Goal: Task Accomplishment & Management: Complete application form

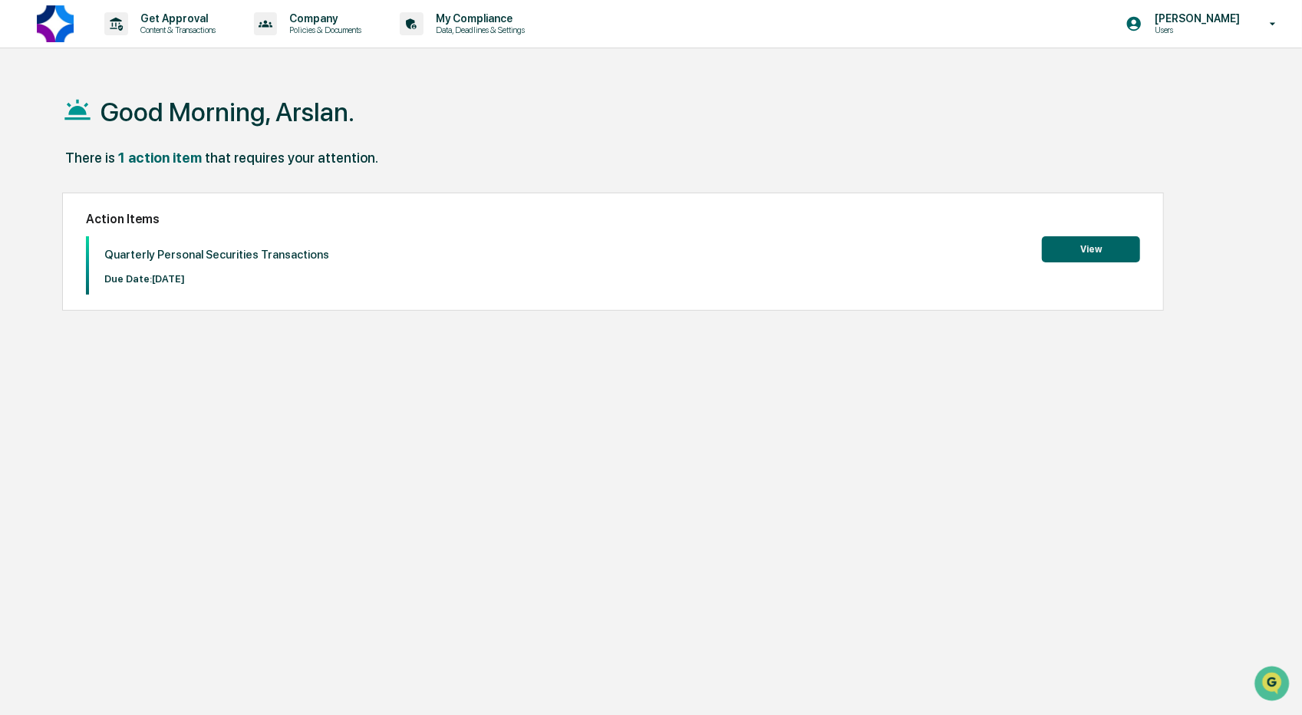
click at [1077, 257] on button "View" at bounding box center [1091, 249] width 98 height 26
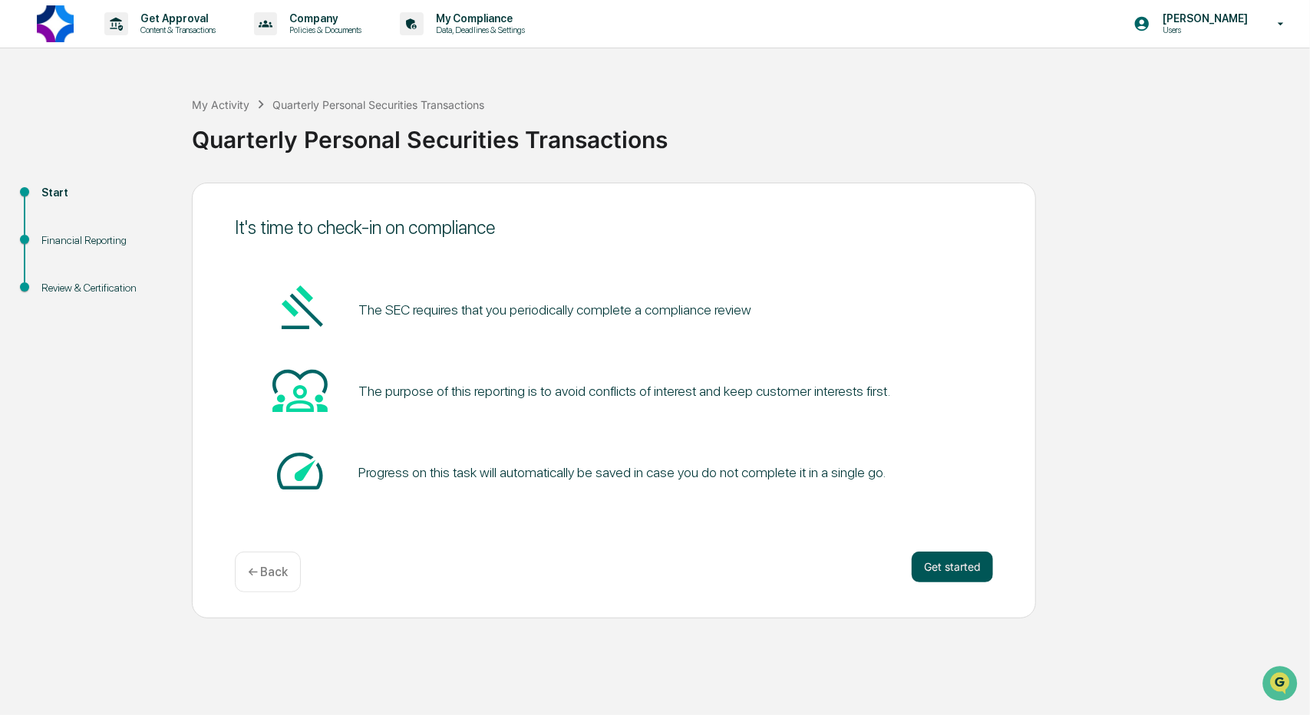
click at [966, 566] on button "Get started" at bounding box center [952, 567] width 81 height 31
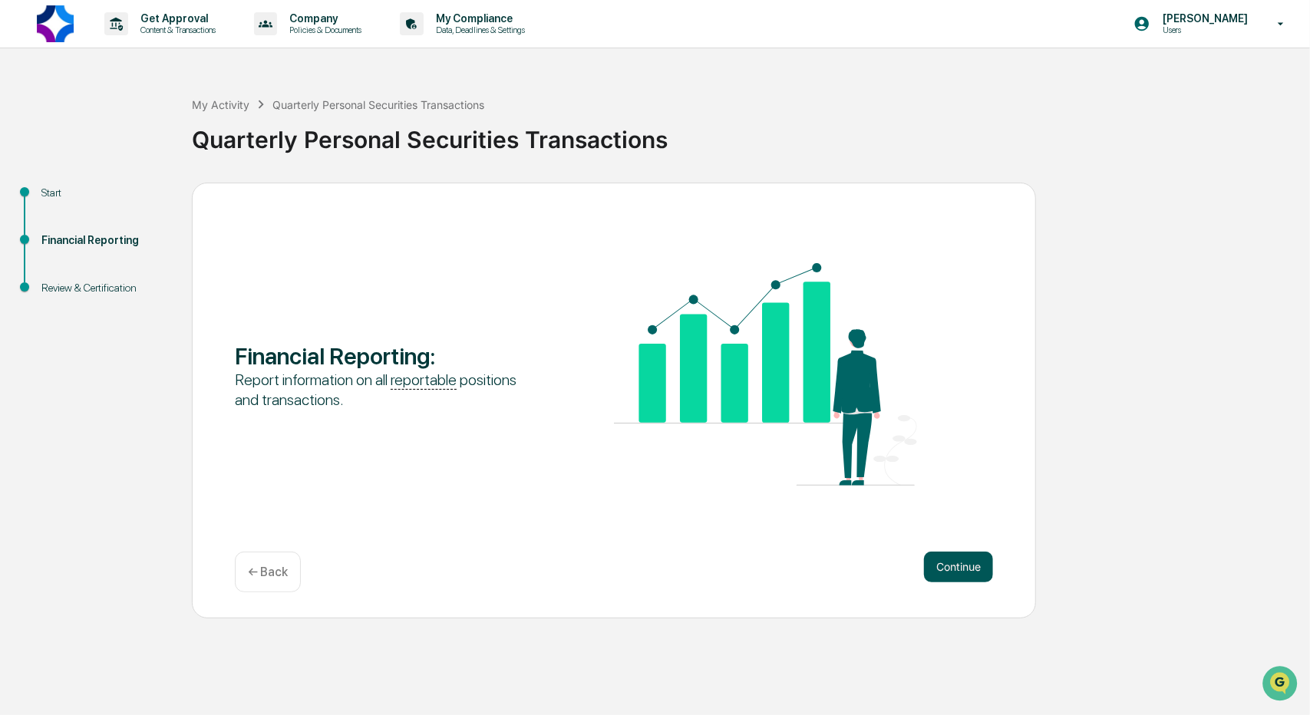
click at [945, 564] on button "Continue" at bounding box center [958, 567] width 69 height 31
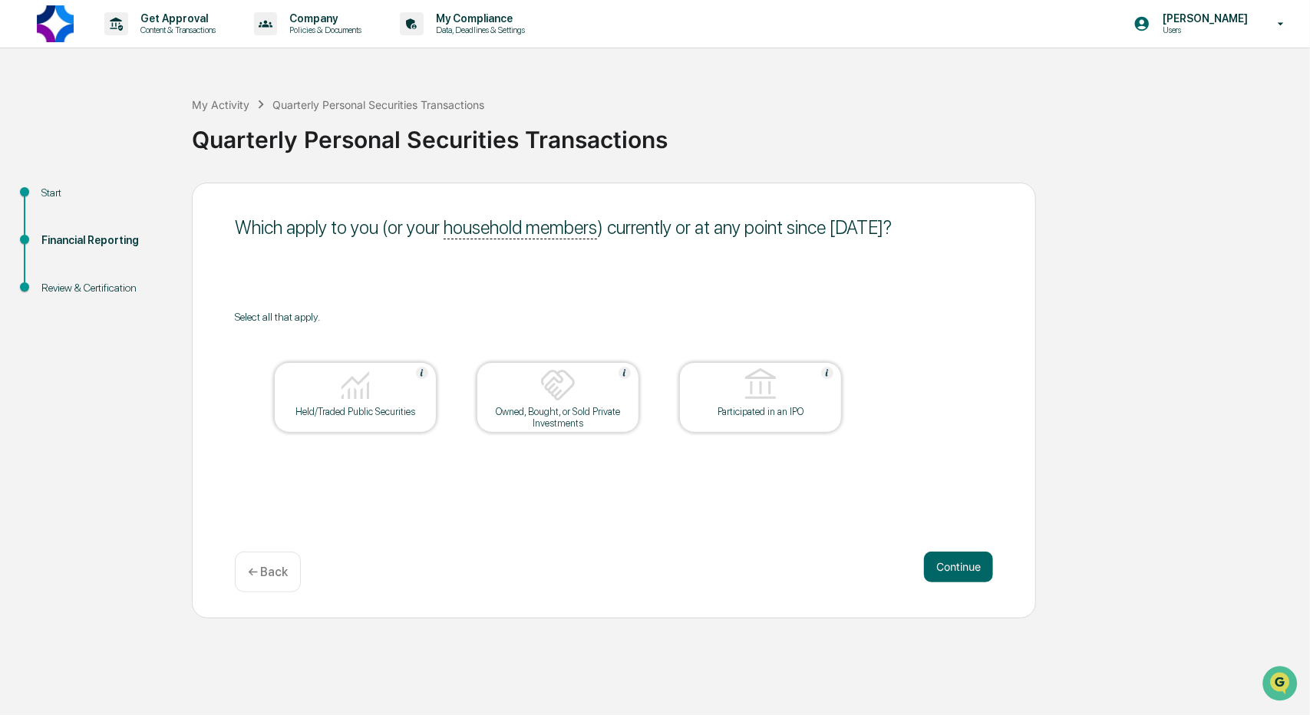
click at [364, 401] on img at bounding box center [355, 385] width 37 height 37
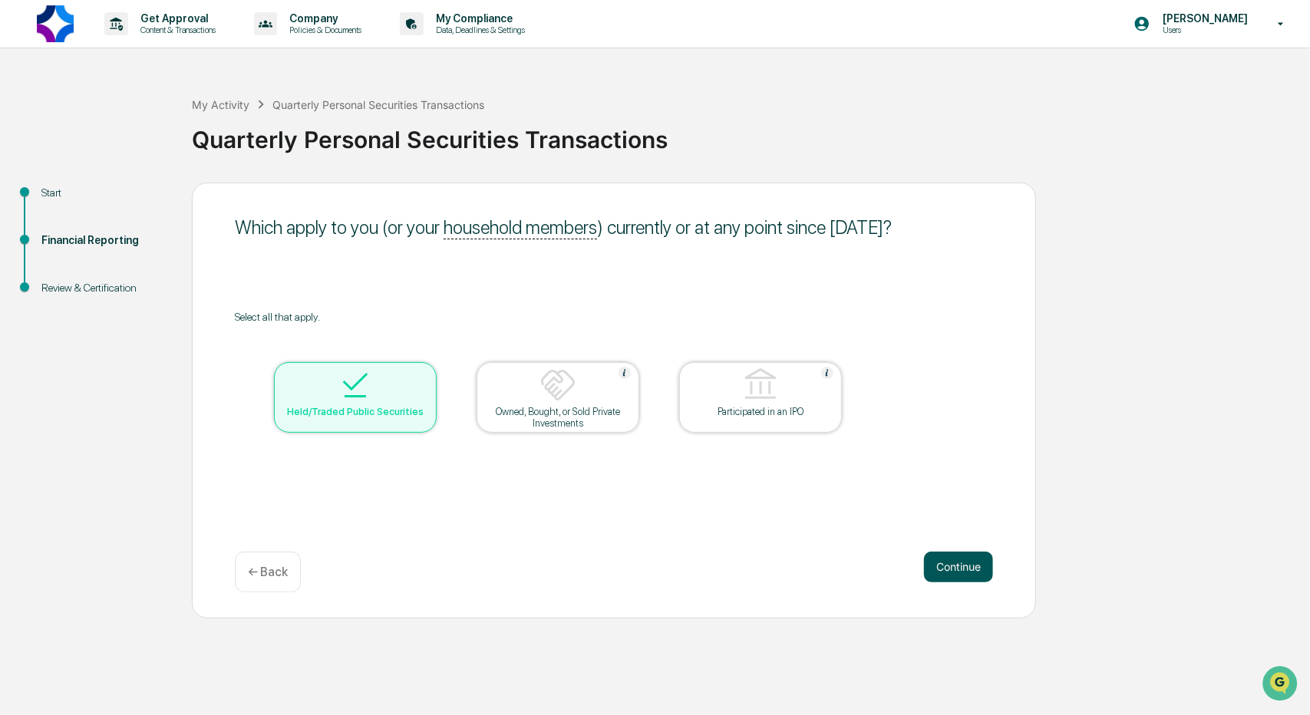
click at [962, 561] on button "Continue" at bounding box center [958, 567] width 69 height 31
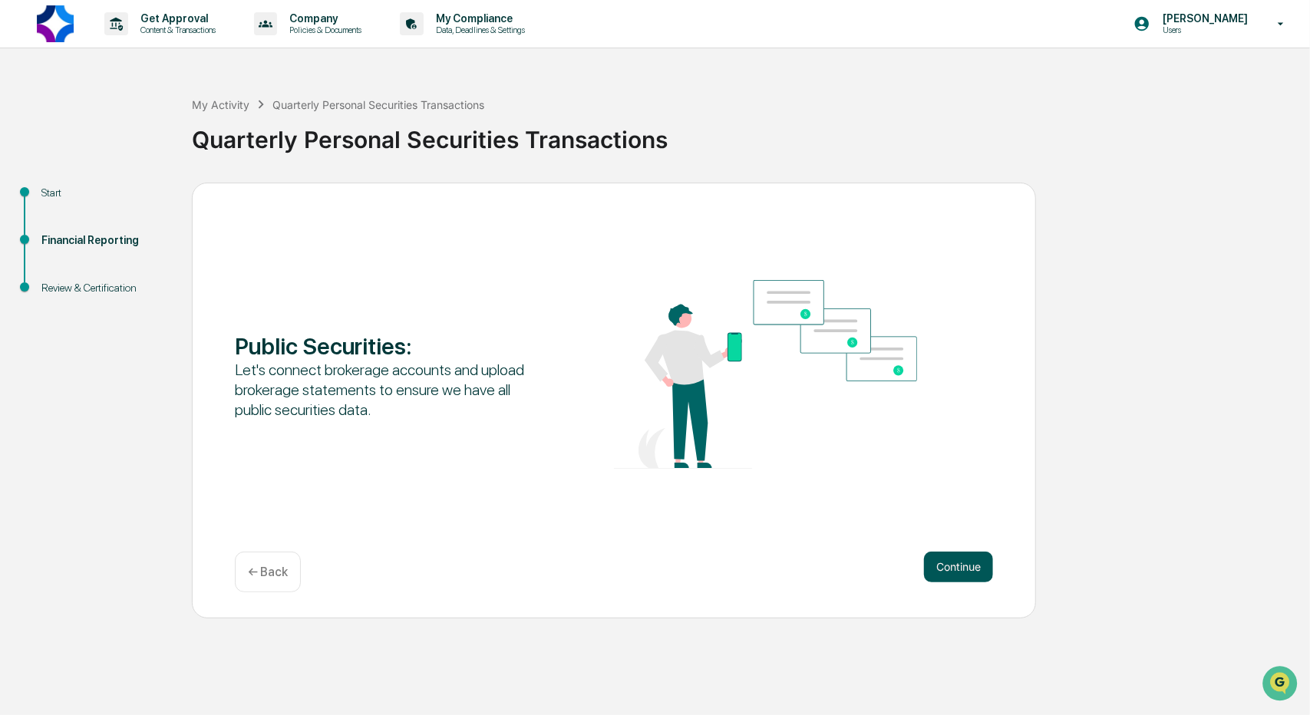
click at [945, 566] on button "Continue" at bounding box center [958, 567] width 69 height 31
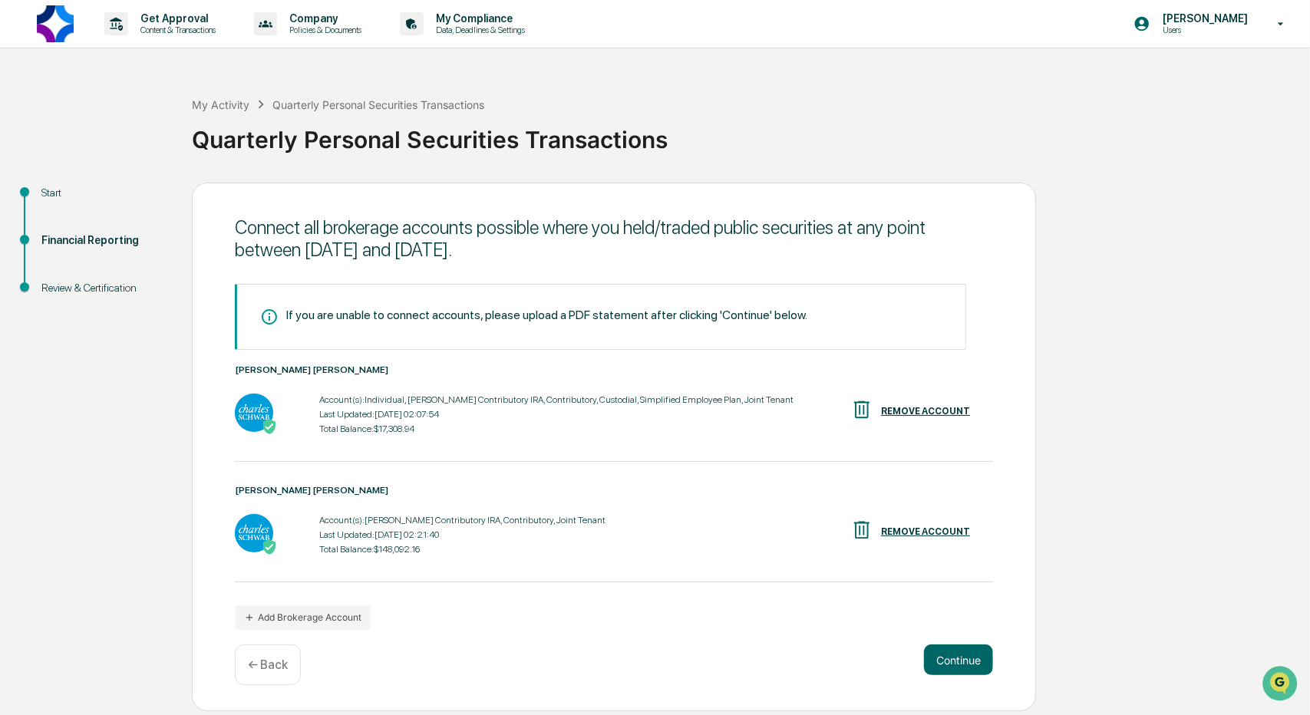
drag, startPoint x: 965, startPoint y: 662, endPoint x: 763, endPoint y: 652, distance: 202.8
click at [763, 652] on div "Continue ← Back" at bounding box center [614, 665] width 758 height 41
click at [965, 657] on button "Continue" at bounding box center [958, 660] width 69 height 31
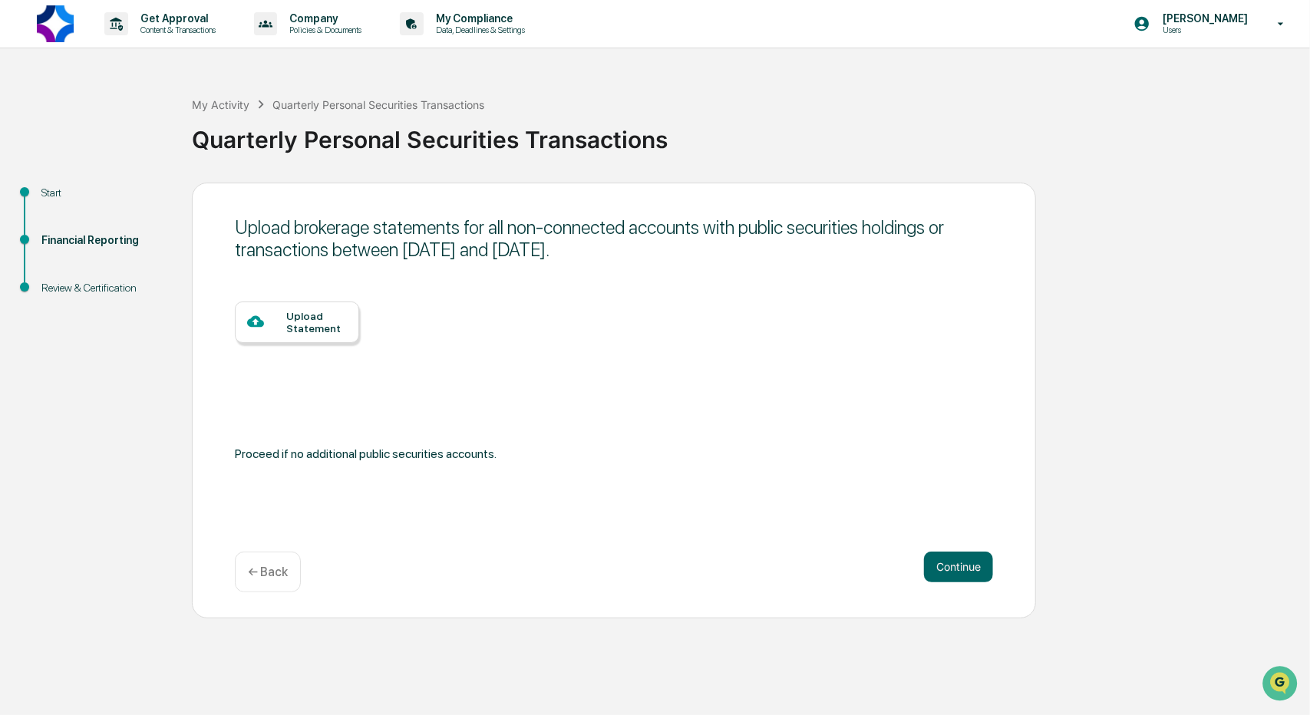
click at [284, 565] on p "← Back" at bounding box center [268, 572] width 40 height 15
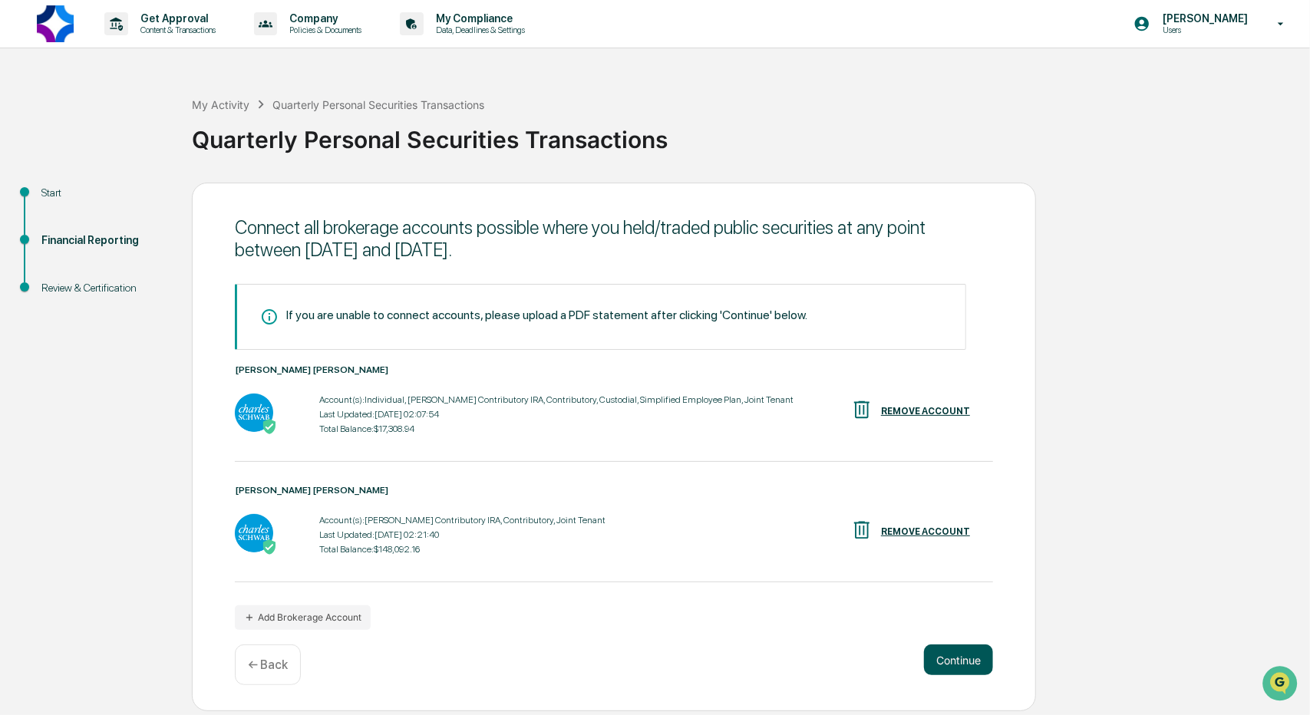
click at [961, 657] on button "Continue" at bounding box center [958, 660] width 69 height 31
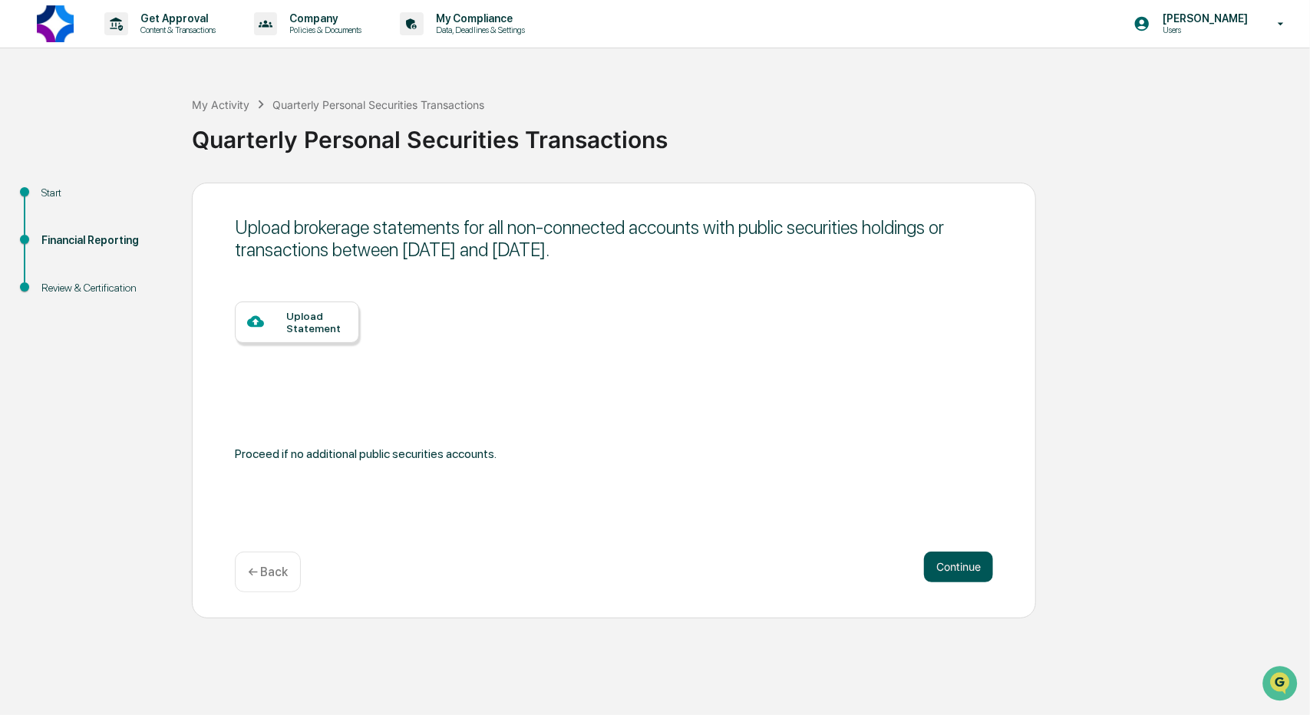
click at [955, 566] on button "Continue" at bounding box center [958, 567] width 69 height 31
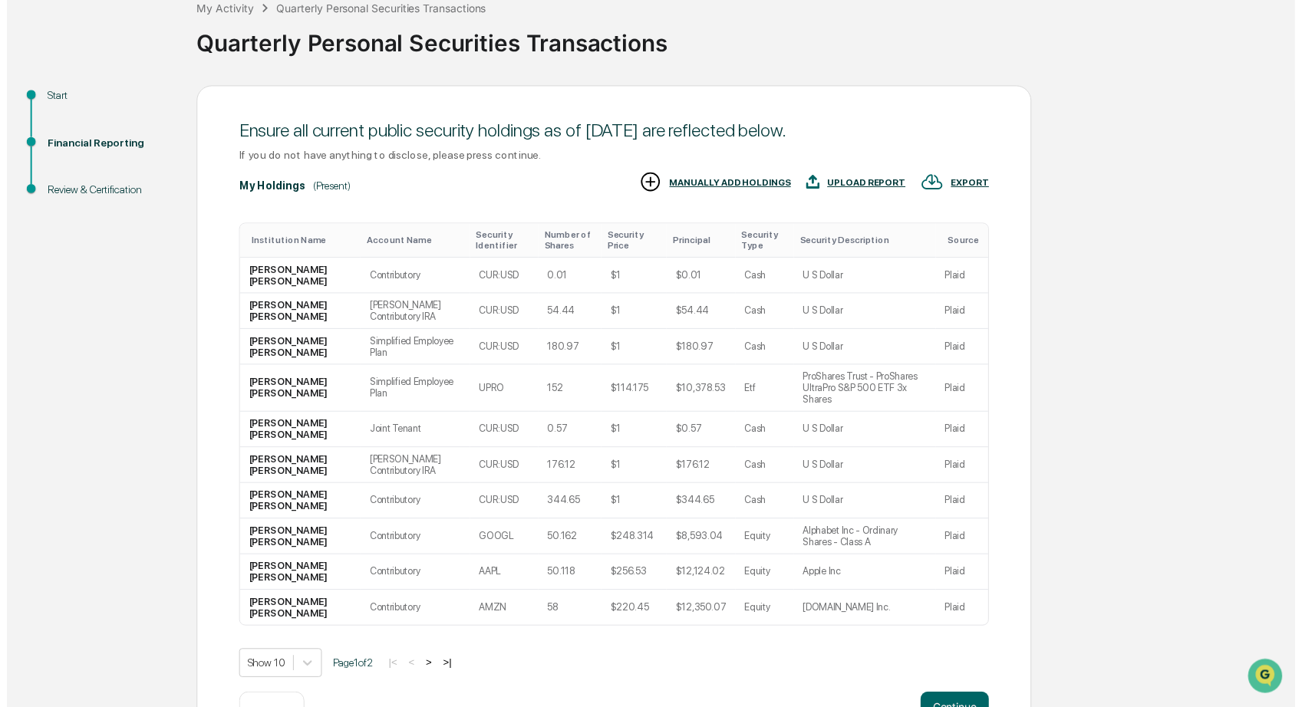
scroll to position [149, 0]
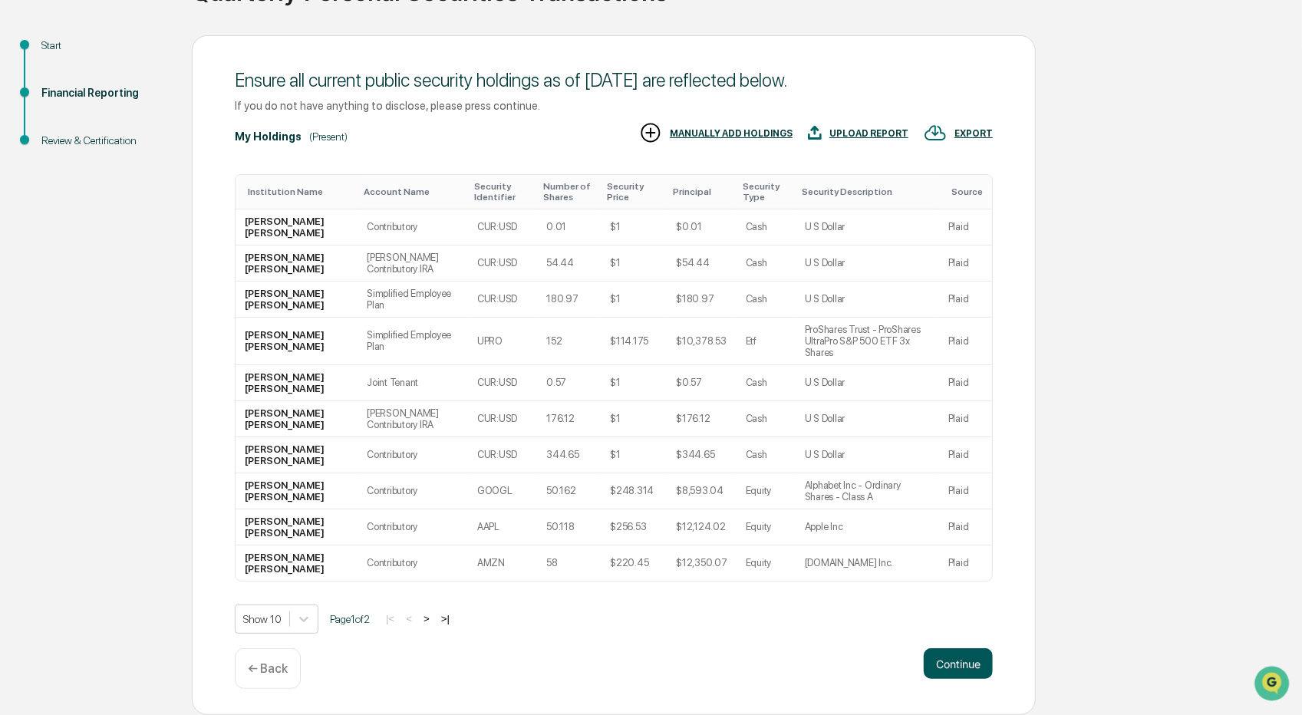
click at [941, 671] on button "Continue" at bounding box center [958, 663] width 69 height 31
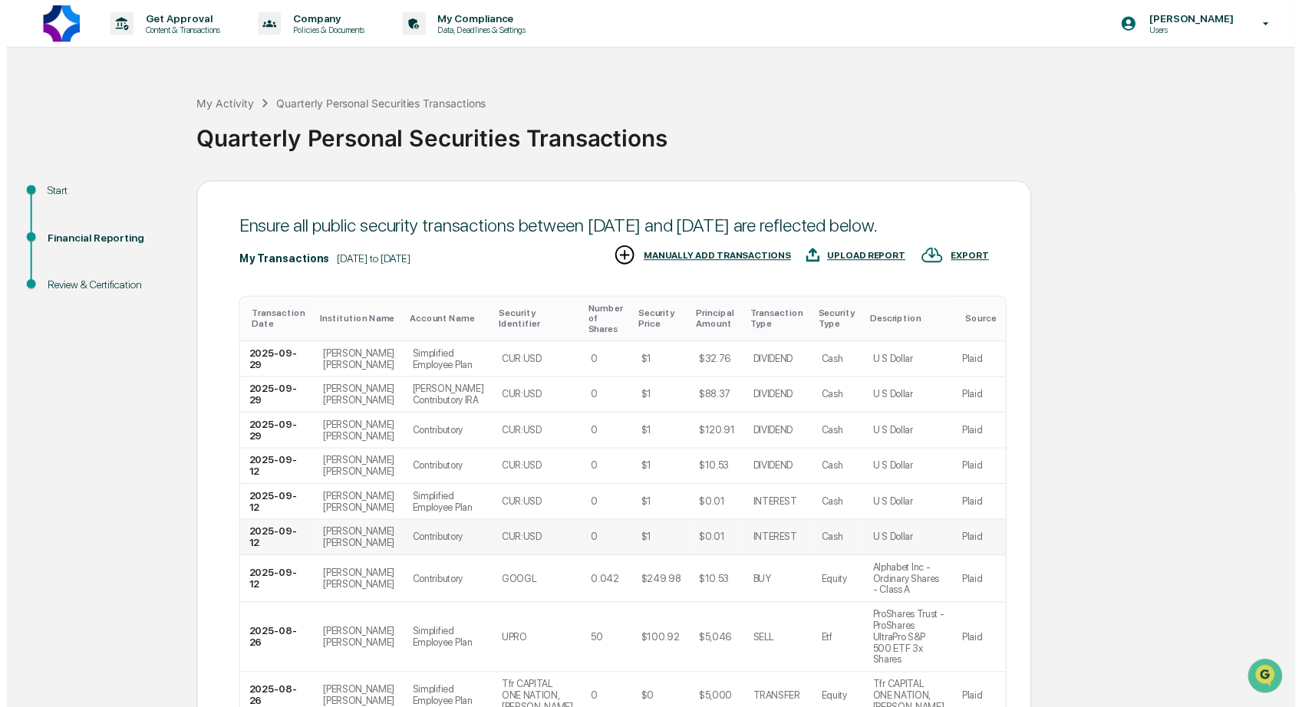
scroll to position [222, 0]
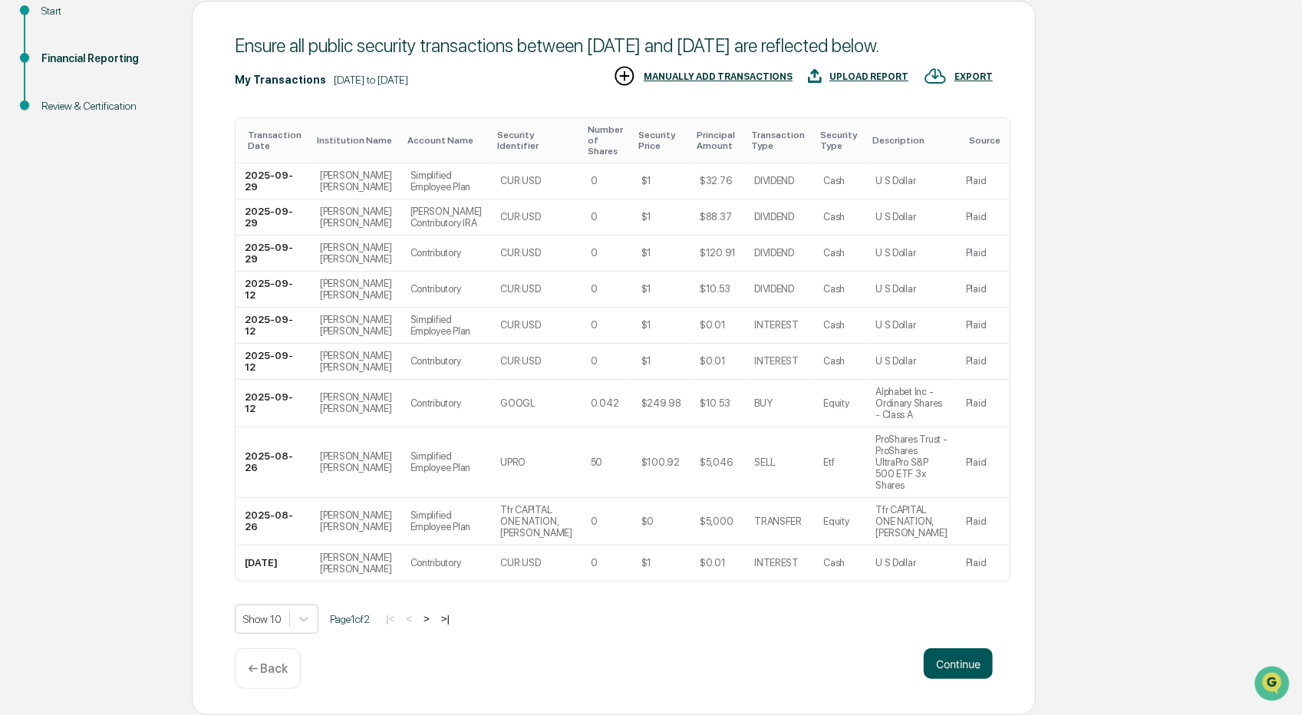
click at [959, 665] on button "Continue" at bounding box center [958, 663] width 69 height 31
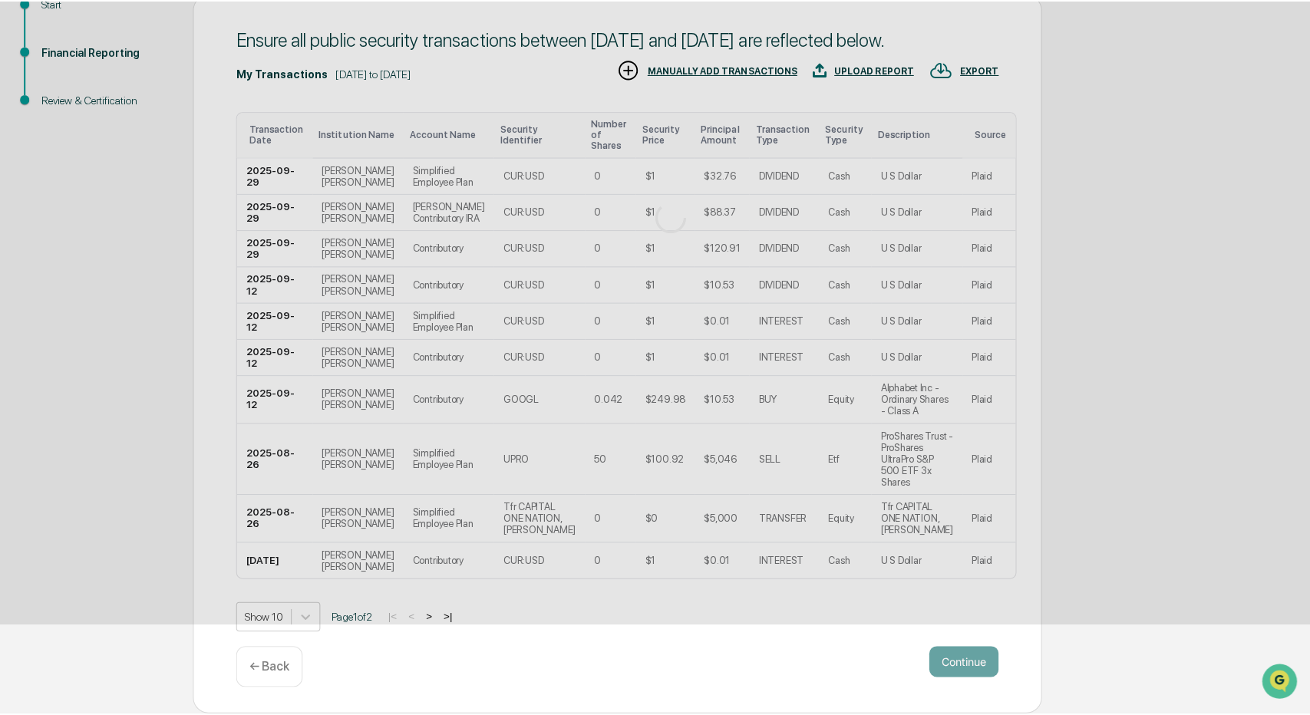
scroll to position [0, 0]
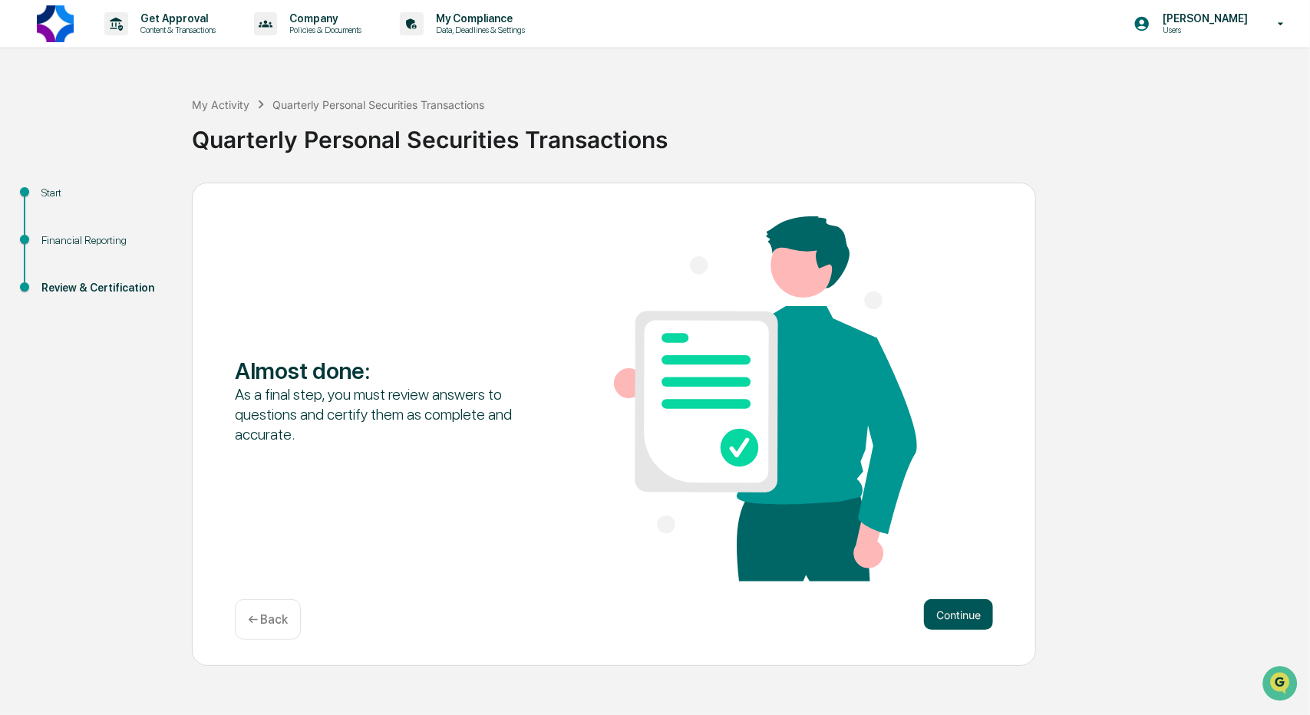
click at [964, 616] on button "Continue" at bounding box center [958, 614] width 69 height 31
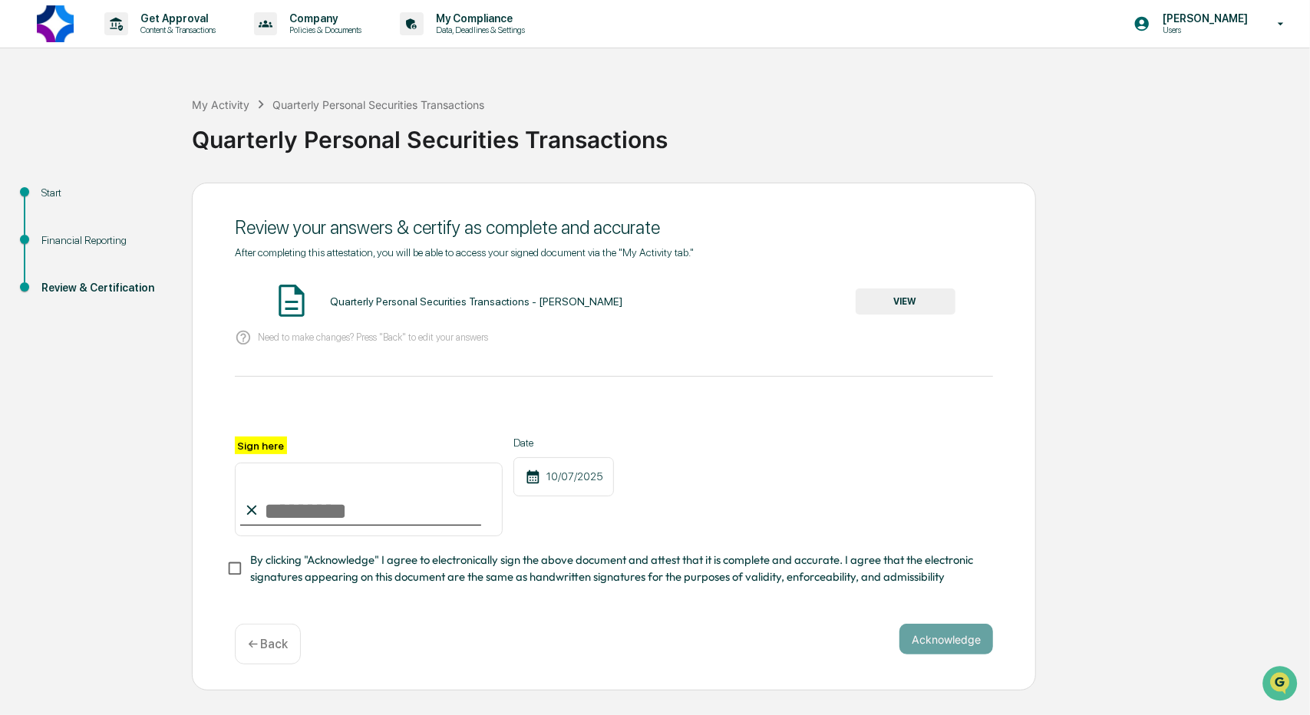
click at [290, 527] on input "Sign here" at bounding box center [369, 500] width 268 height 74
type input "**********"
click at [663, 533] on div "**********" at bounding box center [614, 487] width 758 height 100
click at [942, 645] on button "Acknowledge" at bounding box center [946, 639] width 94 height 31
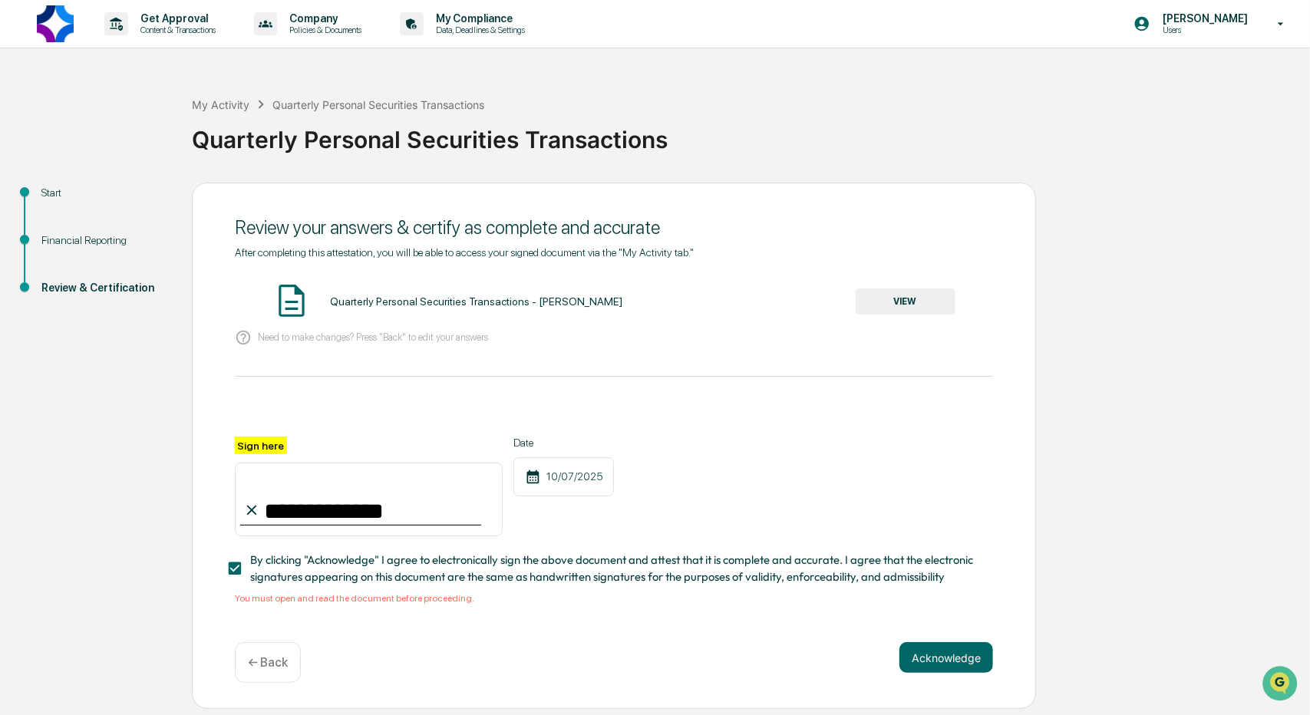
click at [882, 305] on button "VIEW" at bounding box center [906, 302] width 100 height 26
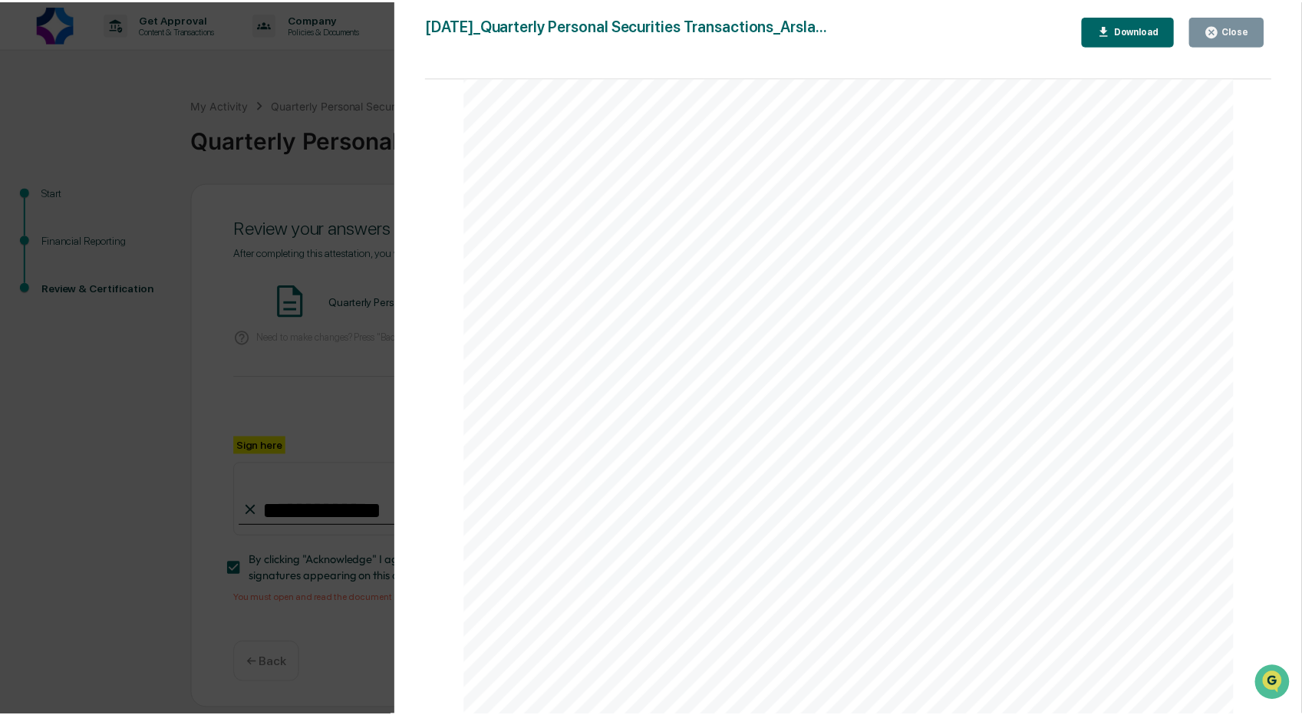
scroll to position [2557, 0]
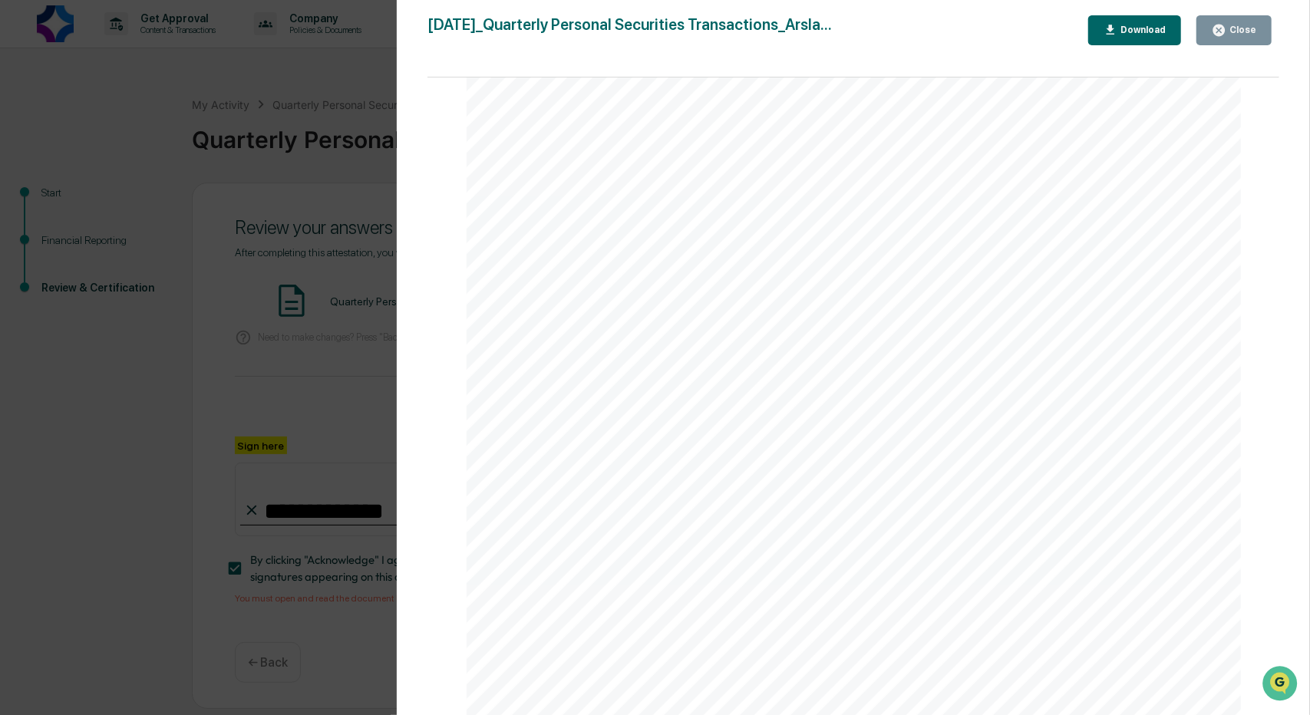
click at [1222, 25] on icon "button" at bounding box center [1219, 31] width 12 height 12
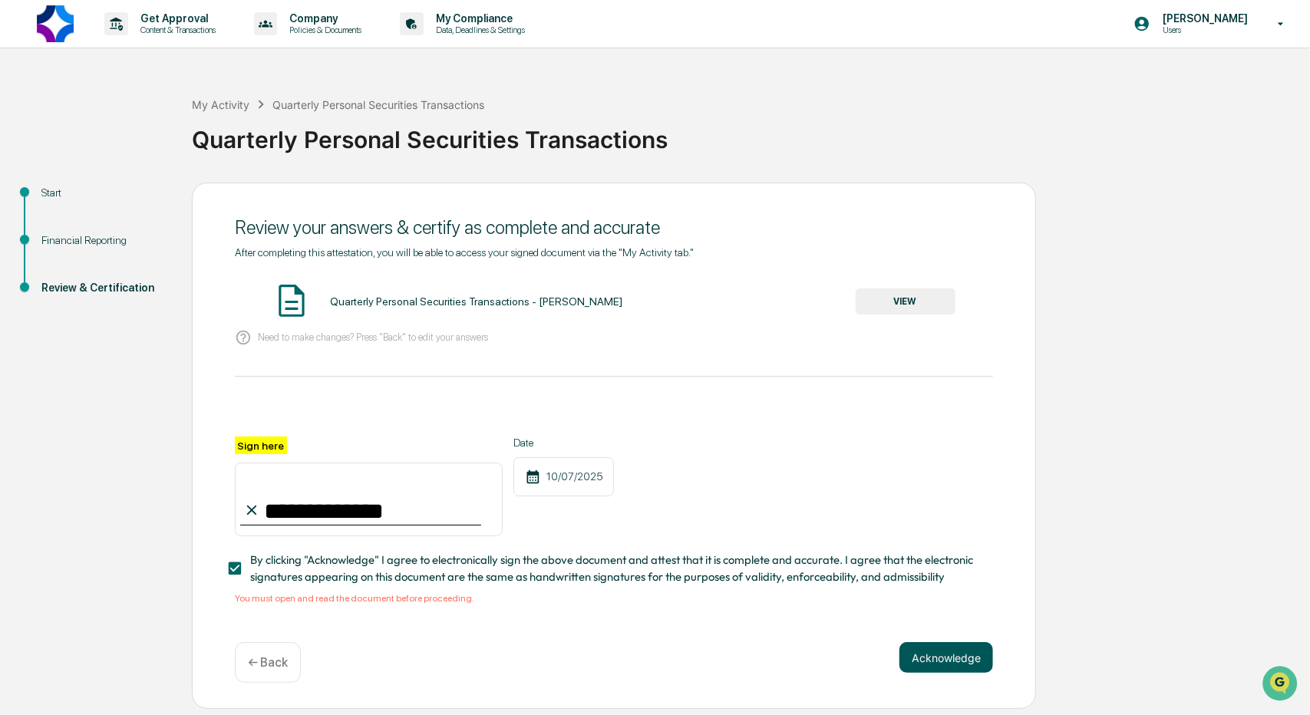
click at [926, 657] on button "Acknowledge" at bounding box center [946, 657] width 94 height 31
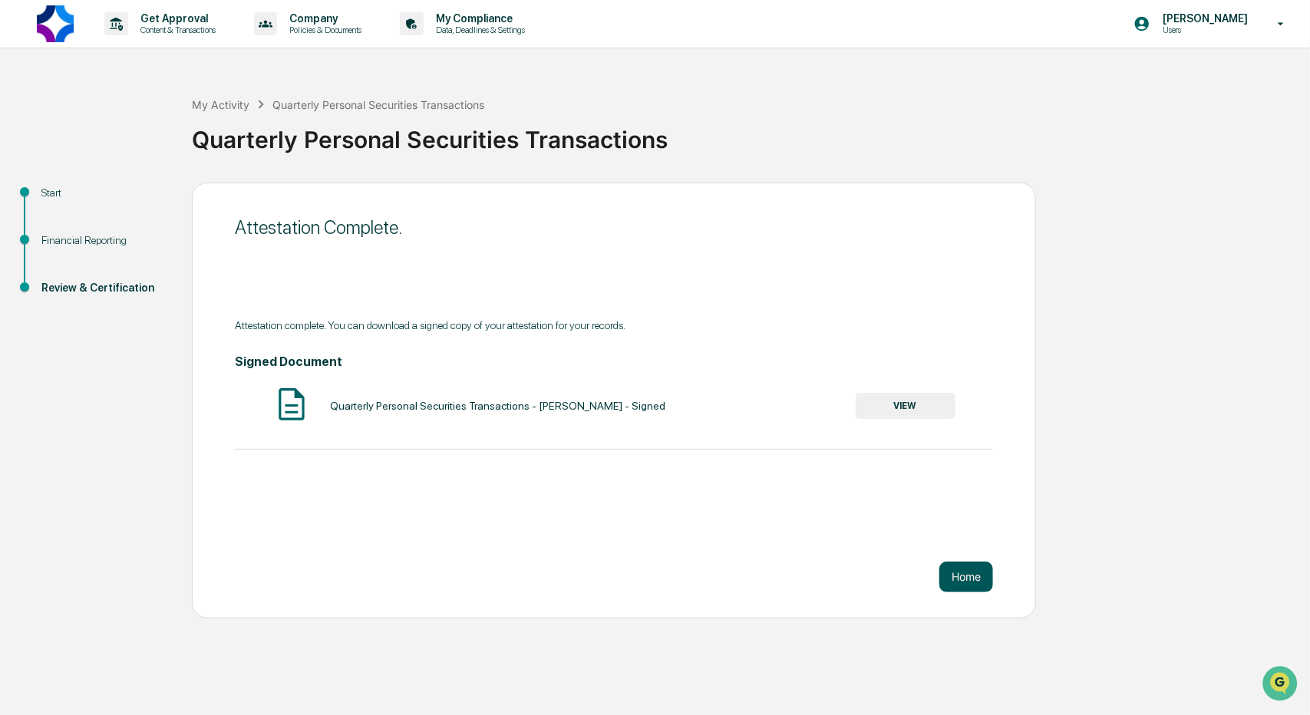
click at [975, 581] on button "Home" at bounding box center [966, 577] width 54 height 31
